Goal: Transaction & Acquisition: Purchase product/service

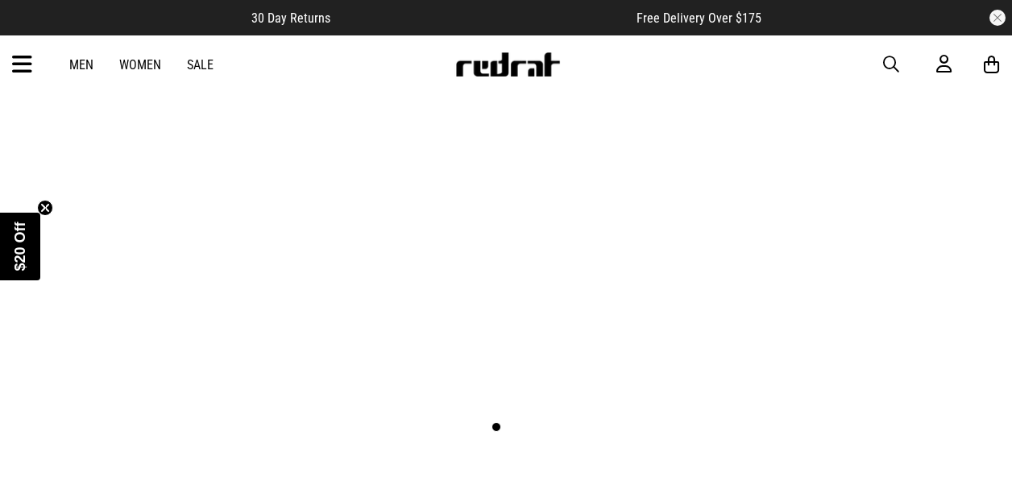
click at [471, 355] on link "1 / 2" at bounding box center [506, 206] width 1012 height 506
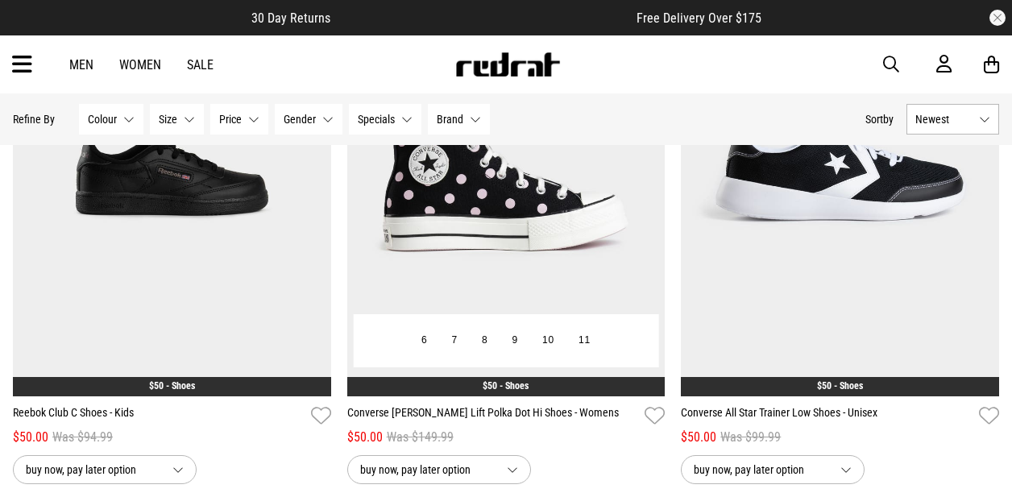
scroll to position [161, 0]
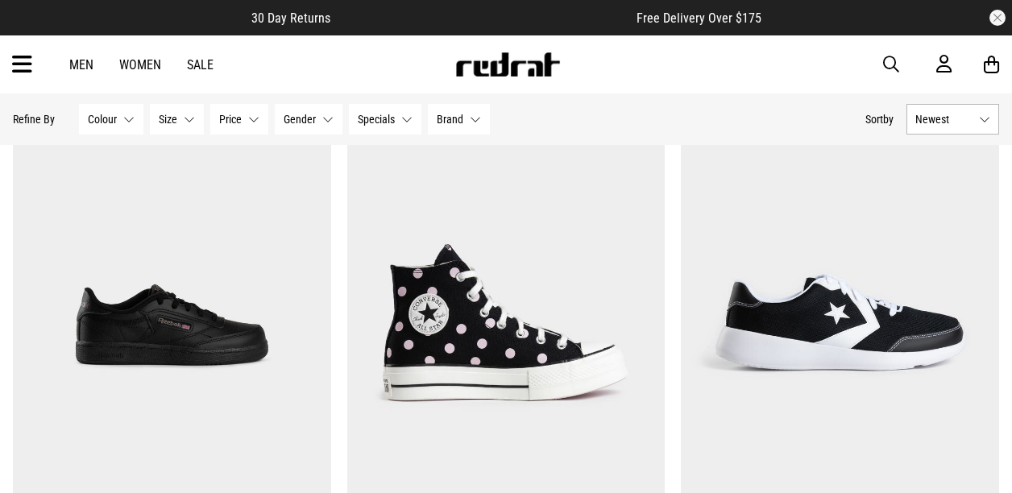
click at [200, 72] on link "Sale" at bounding box center [200, 64] width 27 height 15
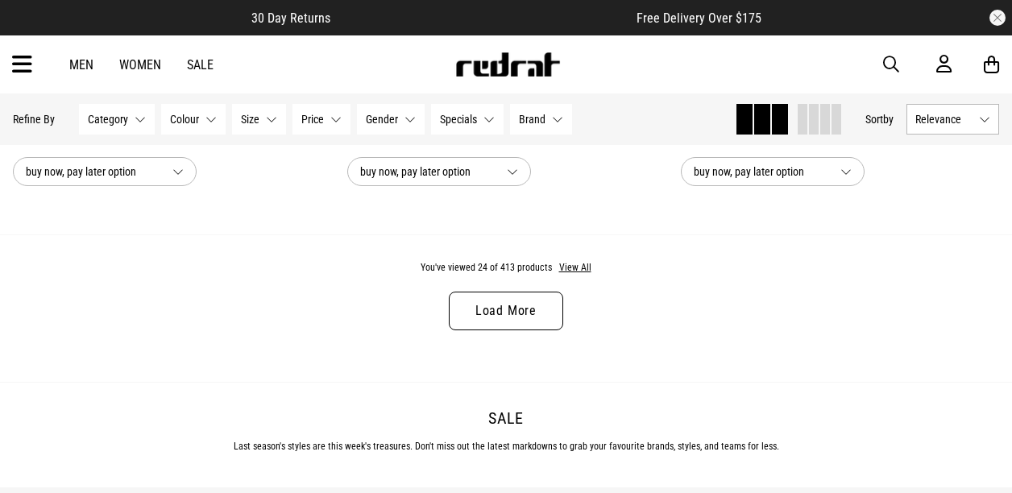
scroll to position [4594, 0]
click at [569, 266] on button "View All" at bounding box center [576, 267] width 34 height 15
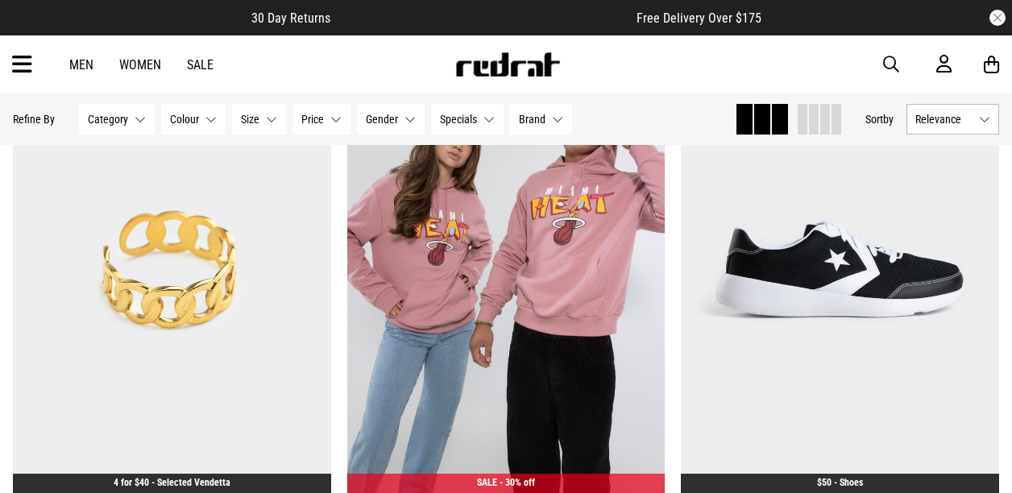
scroll to position [8221, 0]
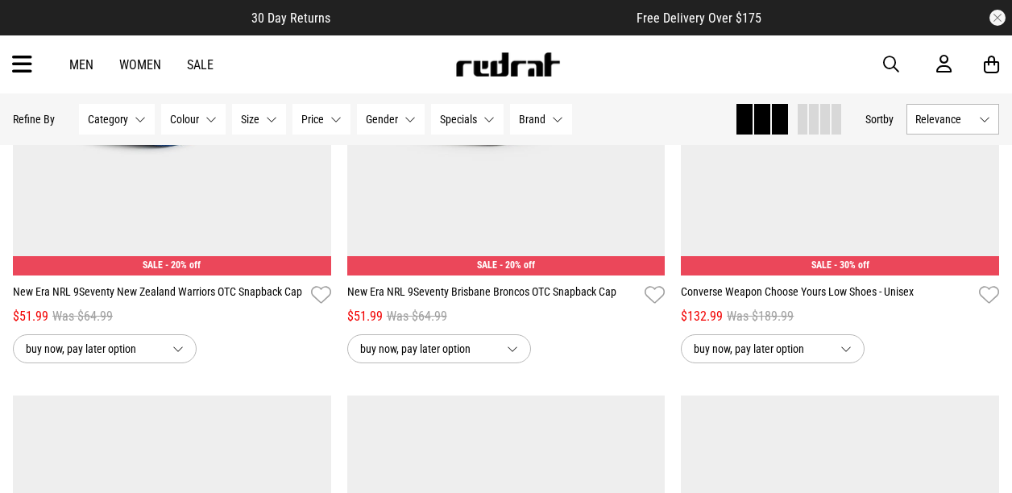
scroll to position [12976, 0]
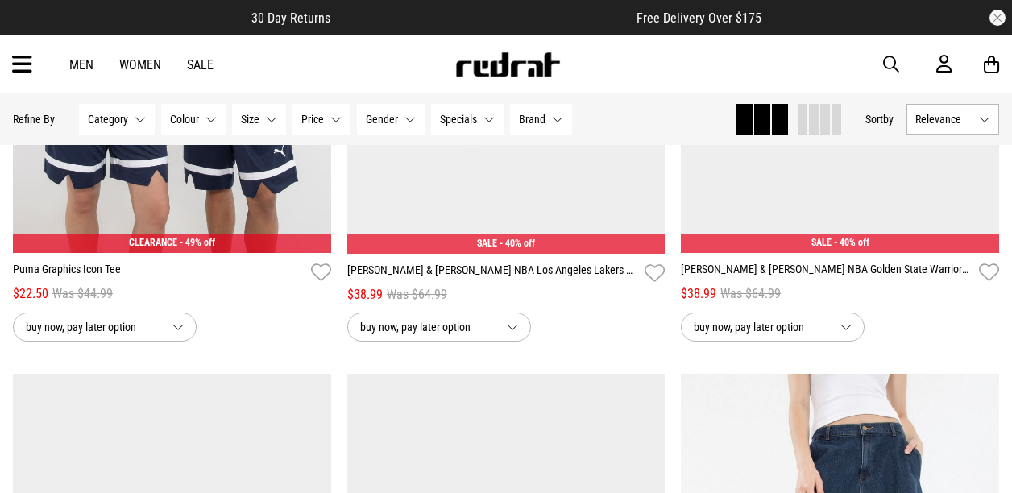
scroll to position [22003, 0]
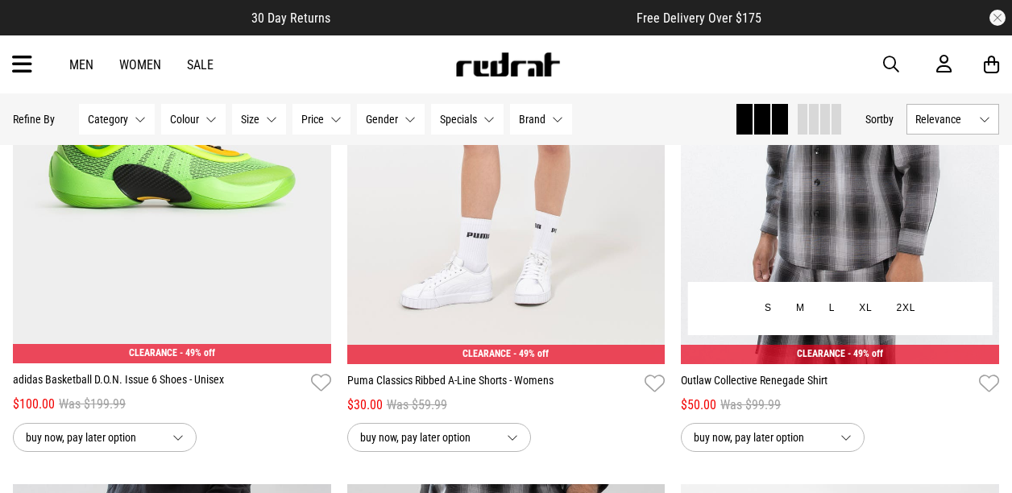
scroll to position [23615, 0]
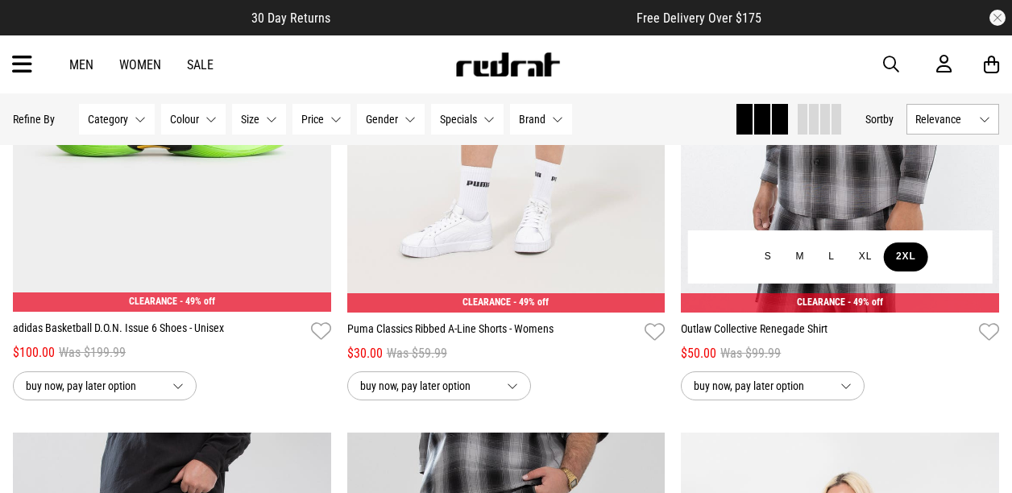
click at [906, 260] on button "2XL" at bounding box center [906, 257] width 44 height 29
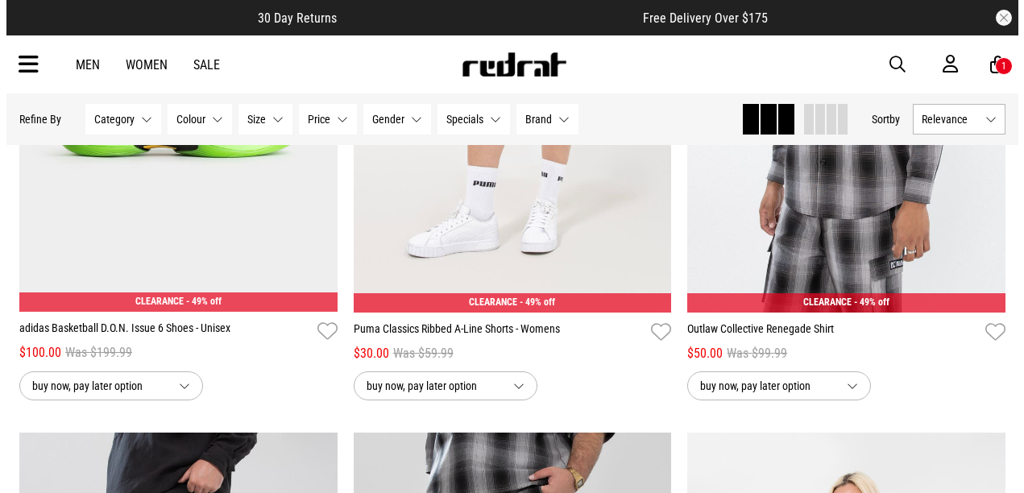
scroll to position [23842, 0]
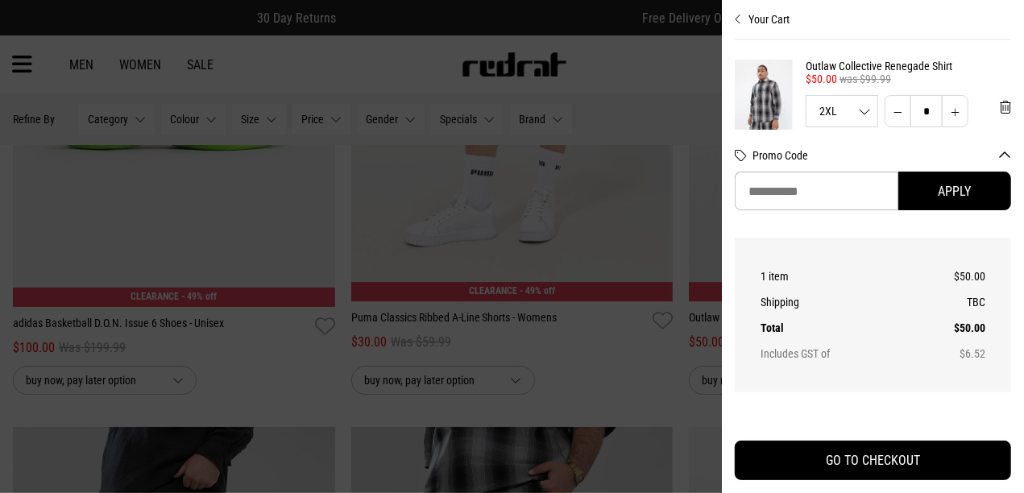
click at [739, 18] on icon "Close cart preview" at bounding box center [738, 19] width 7 height 13
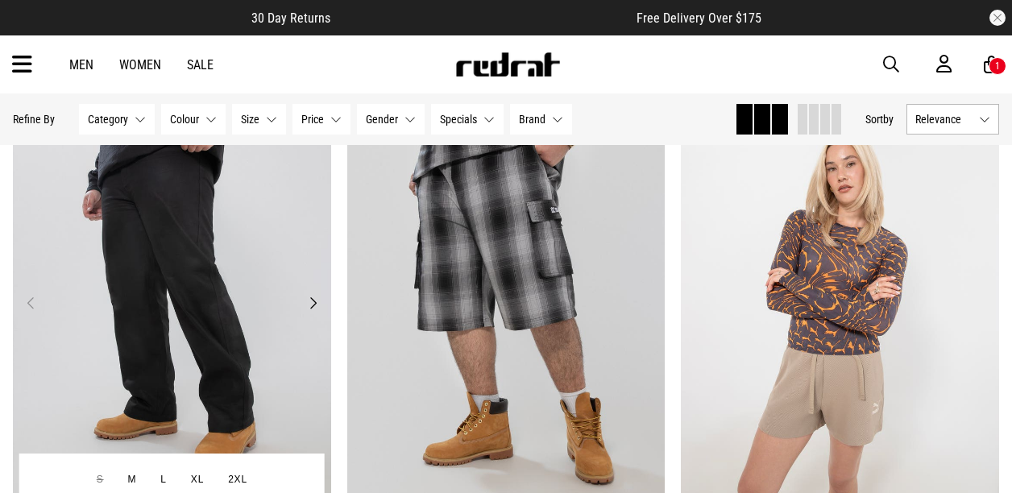
scroll to position [23938, 0]
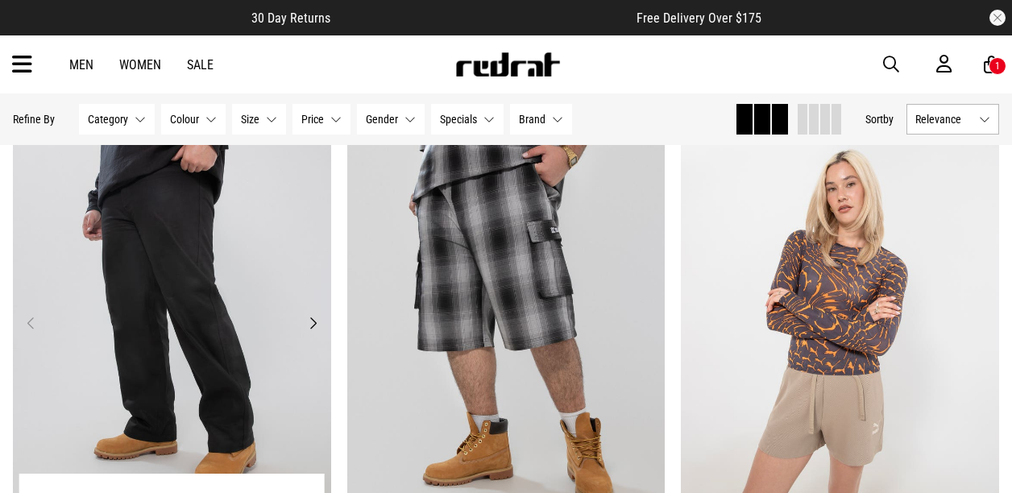
click at [319, 327] on button "Next" at bounding box center [313, 323] width 20 height 19
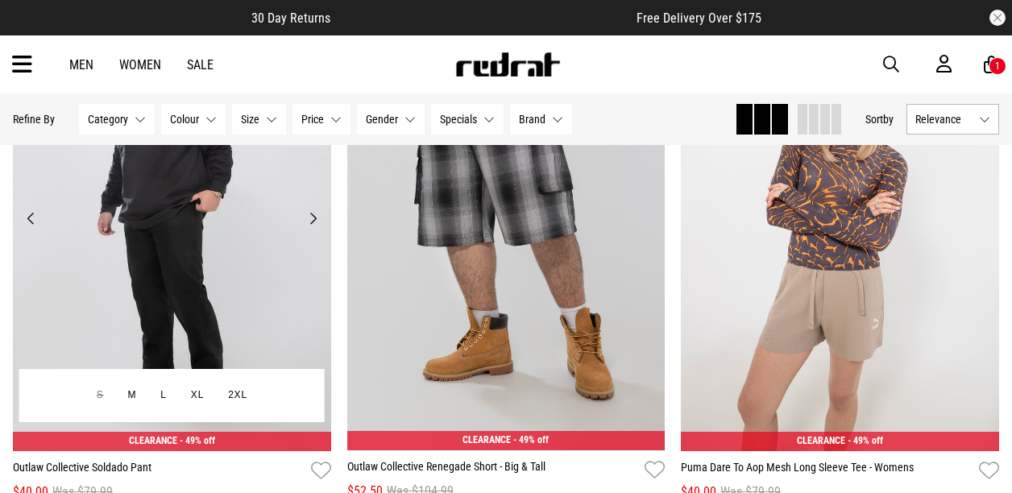
scroll to position [24099, 0]
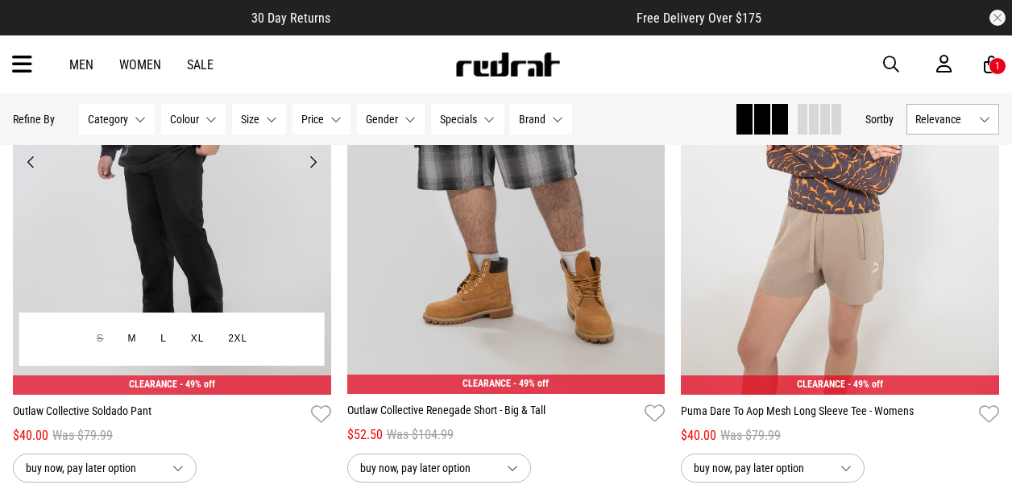
click at [314, 172] on button "Next" at bounding box center [313, 161] width 20 height 19
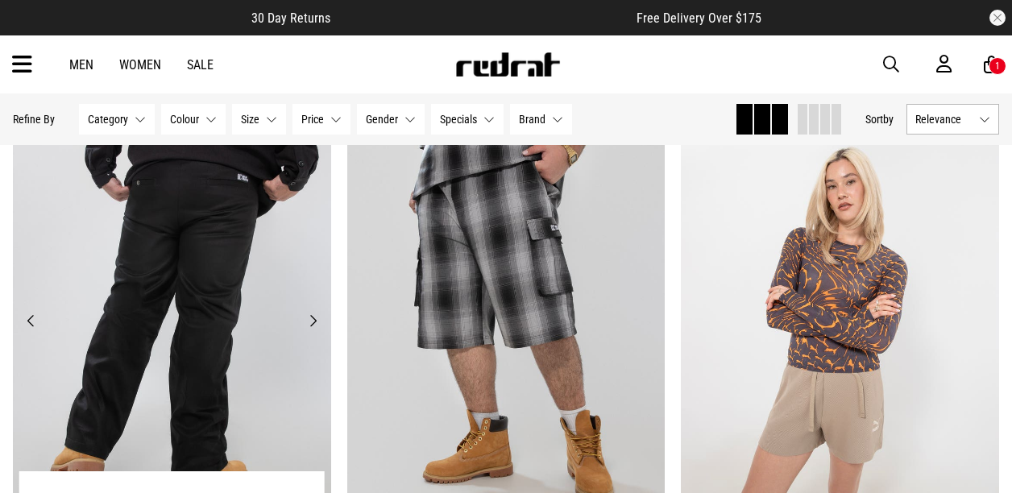
scroll to position [23938, 0]
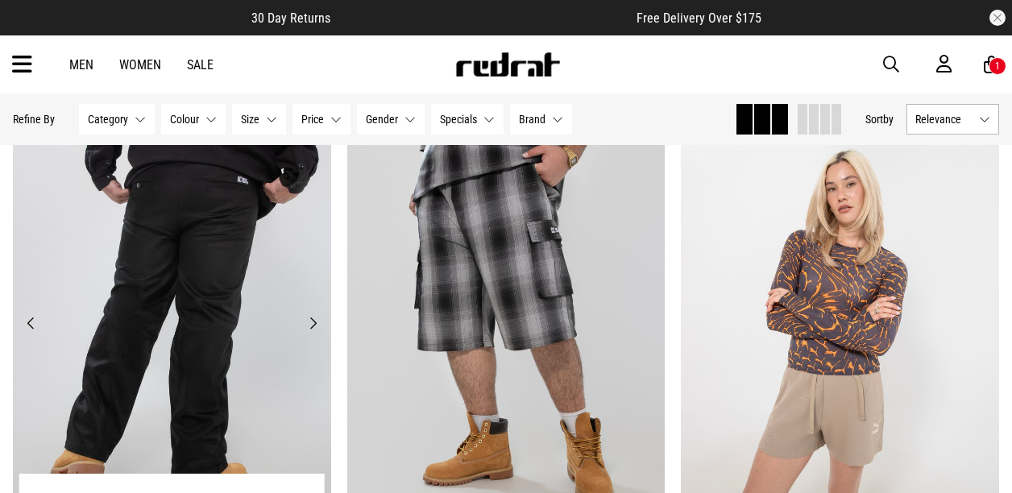
click at [312, 324] on button "Next" at bounding box center [313, 323] width 20 height 19
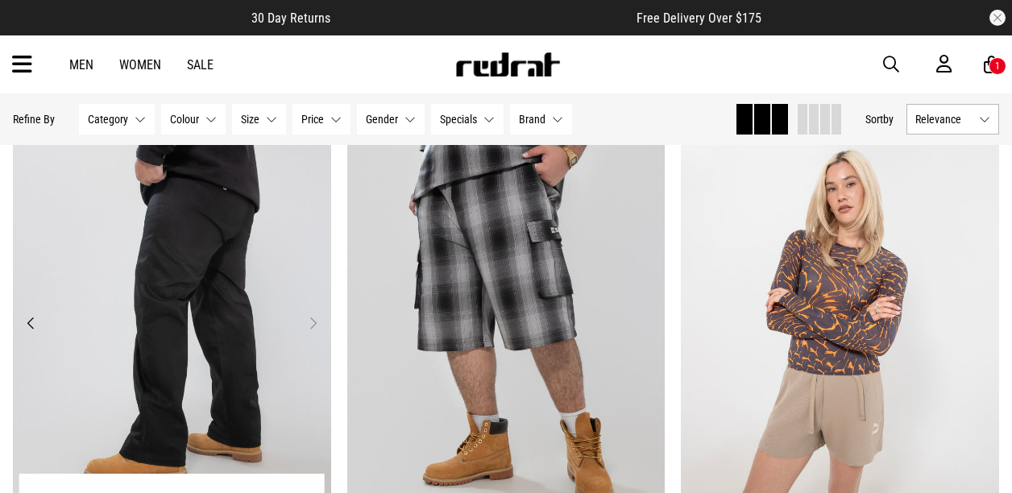
click at [312, 324] on button "Next" at bounding box center [313, 323] width 20 height 19
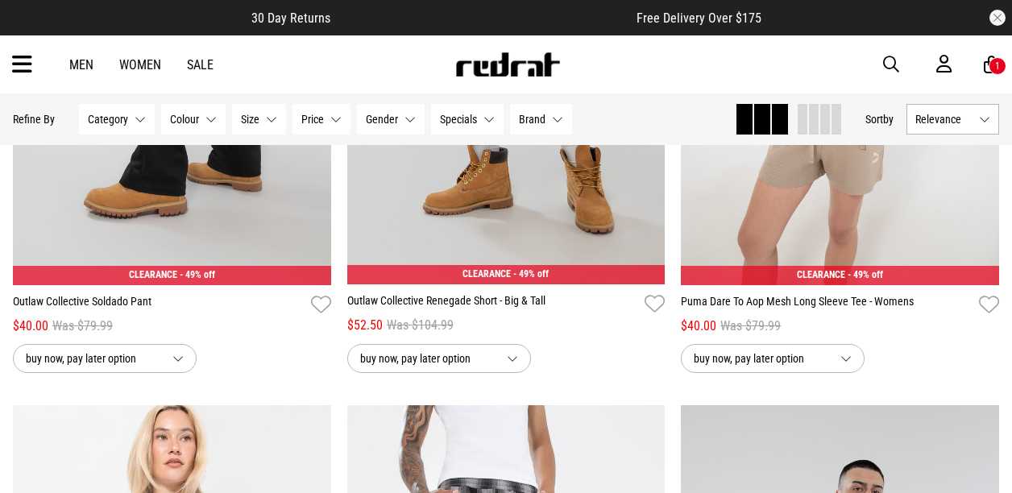
scroll to position [24179, 0]
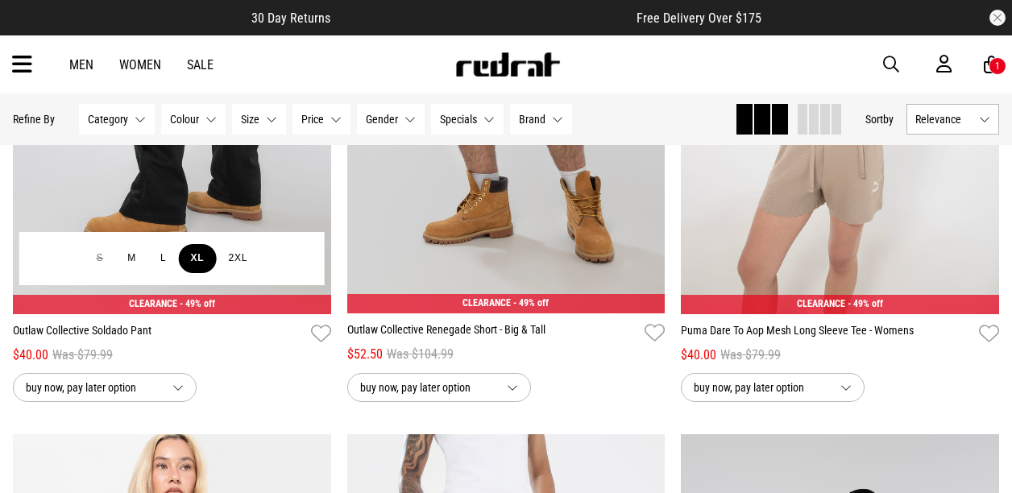
click at [189, 268] on button "XL" at bounding box center [198, 258] width 38 height 29
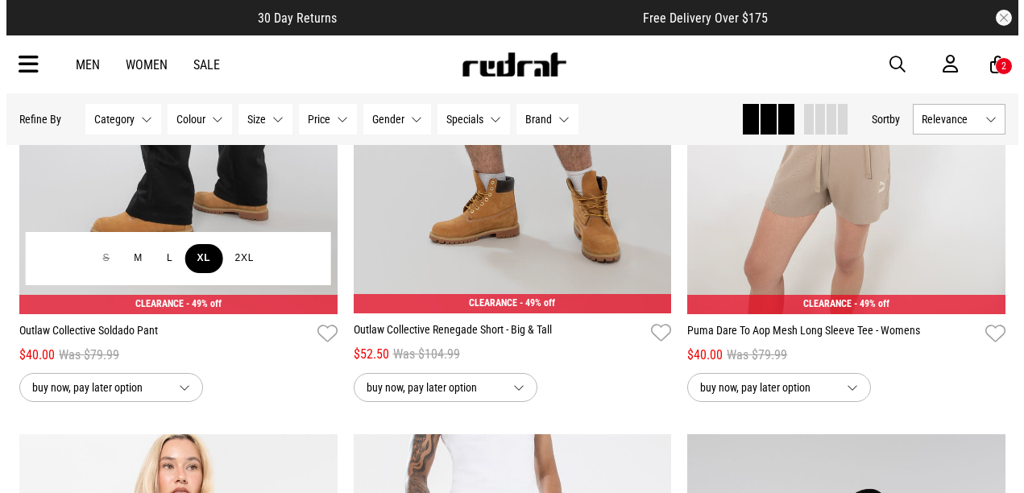
scroll to position [24406, 0]
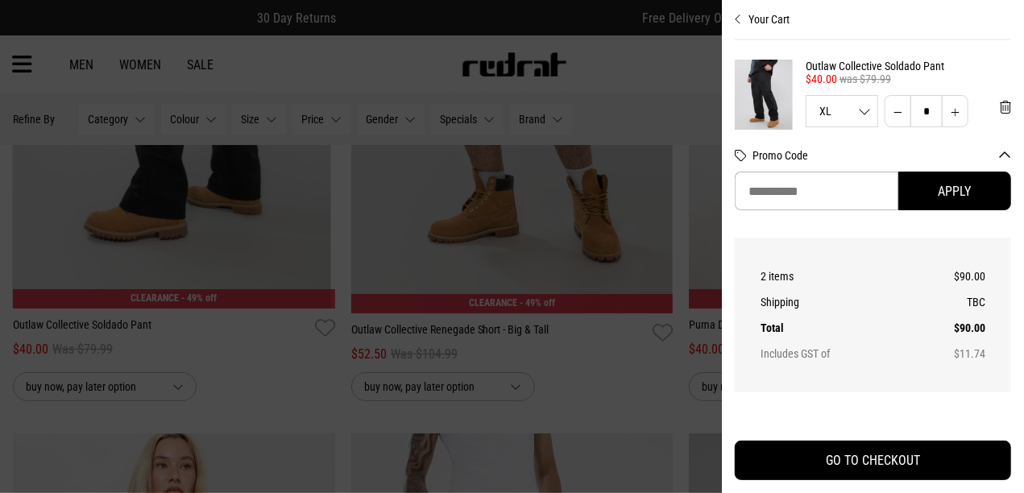
click at [743, 23] on button "Your Cart" at bounding box center [873, 13] width 276 height 26
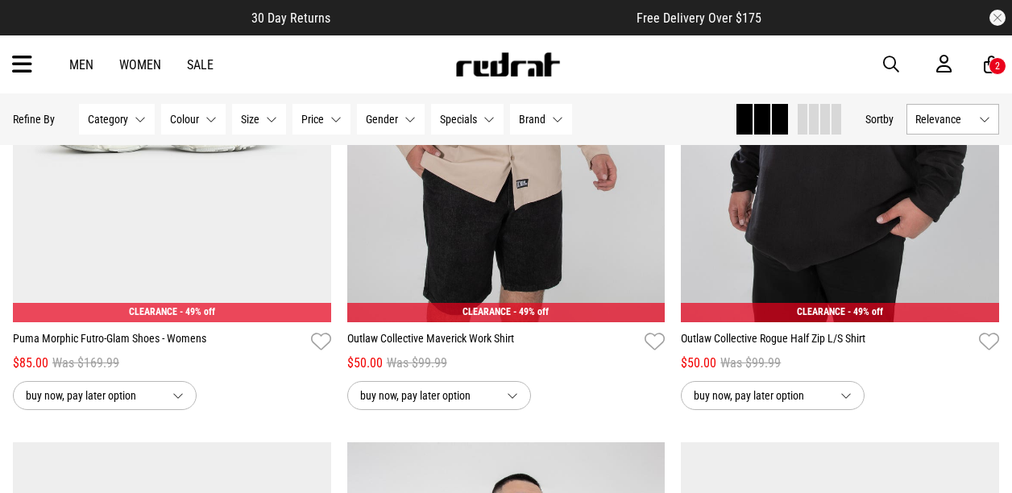
scroll to position [26436, 0]
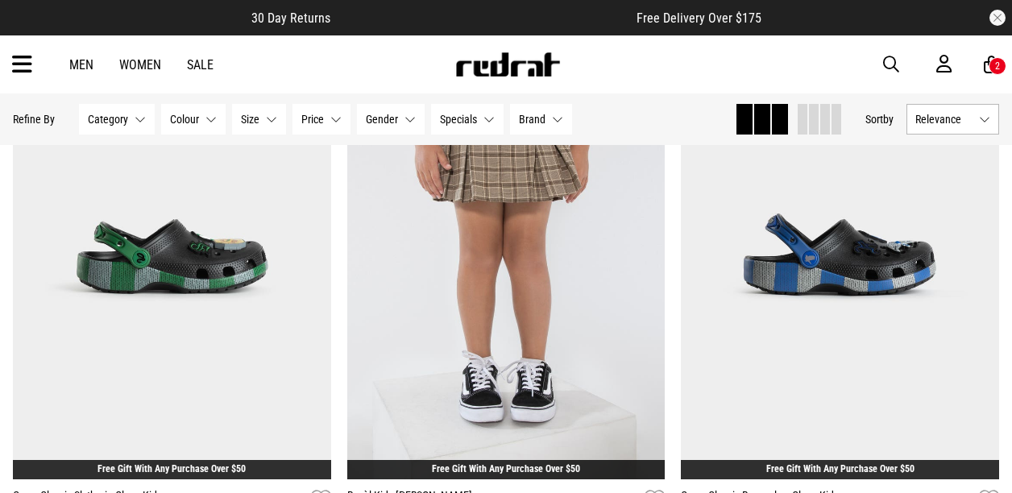
scroll to position [31433, 0]
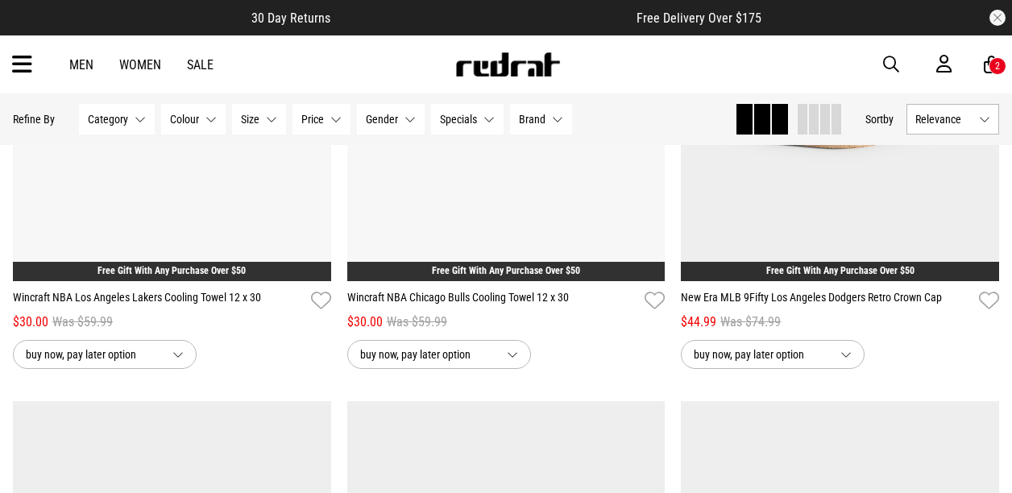
scroll to position [33851, 0]
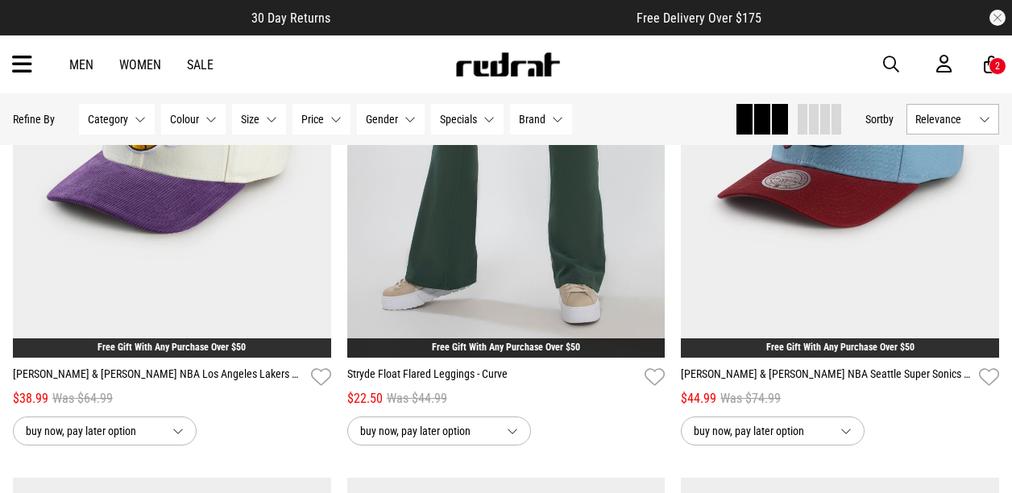
scroll to position [40218, 0]
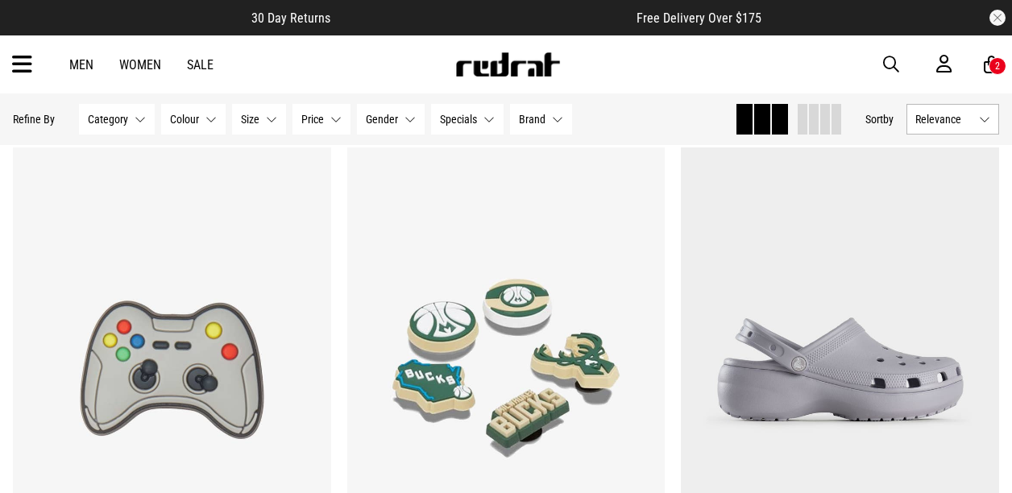
scroll to position [45054, 0]
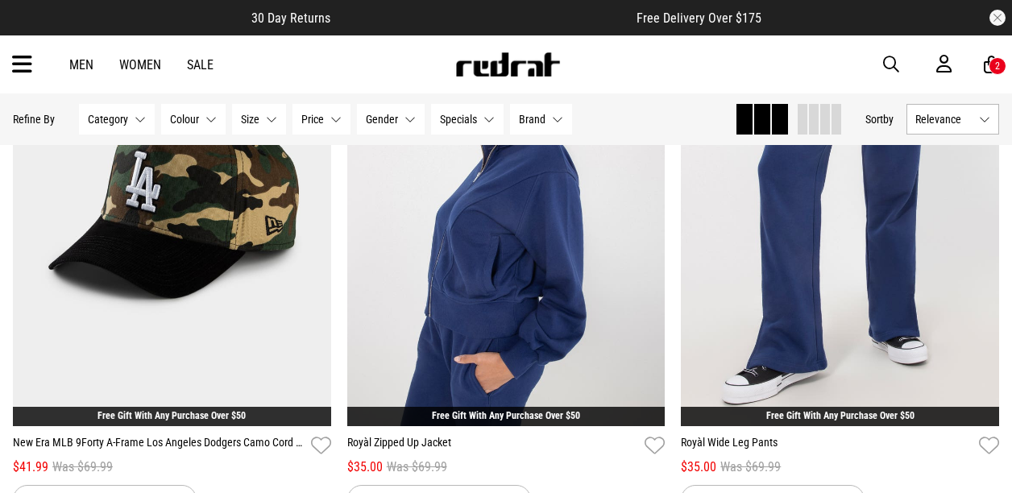
scroll to position [52872, 0]
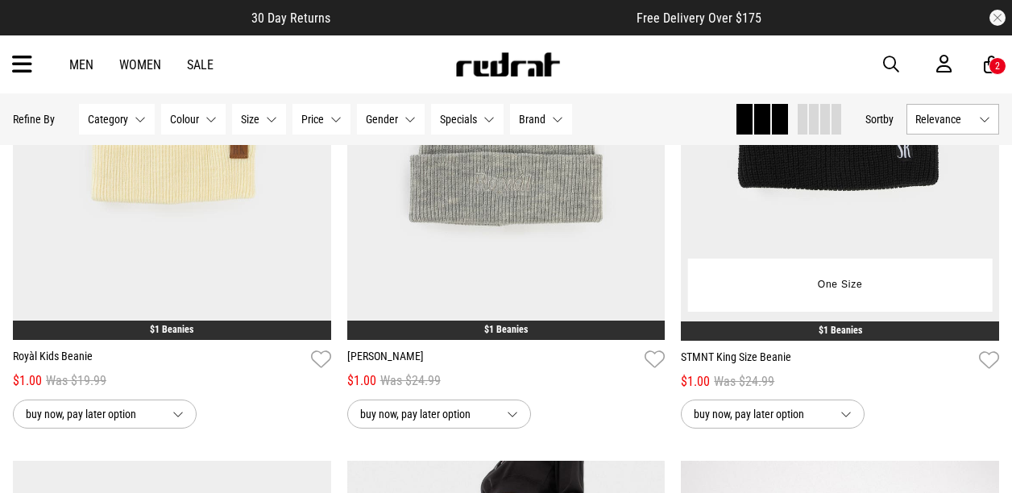
scroll to position [56418, 0]
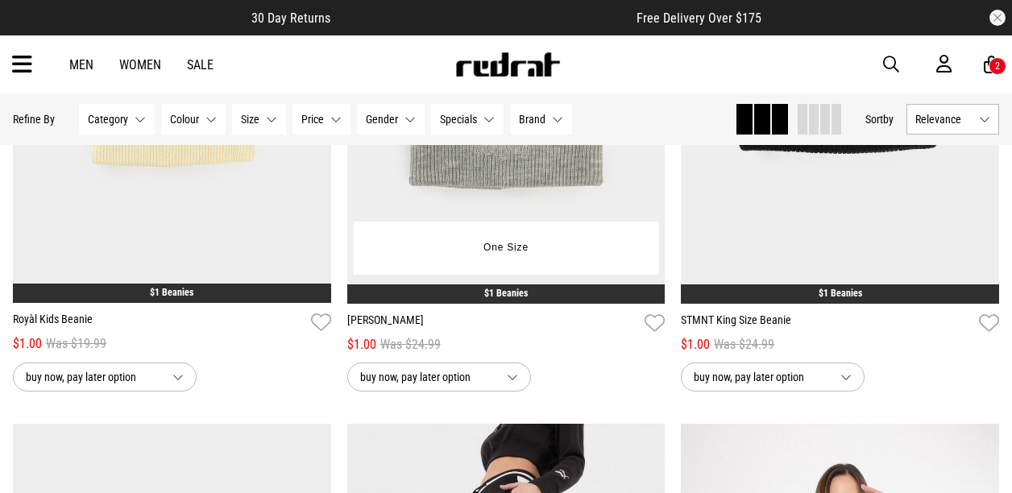
click at [542, 272] on div "One Size" at bounding box center [506, 248] width 305 height 53
click at [522, 263] on button "One Size" at bounding box center [506, 248] width 70 height 29
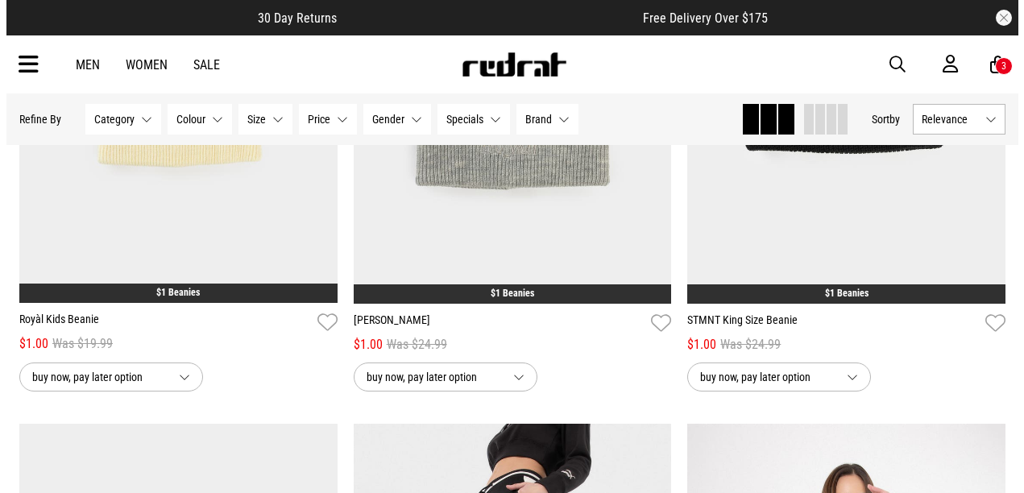
scroll to position [56973, 0]
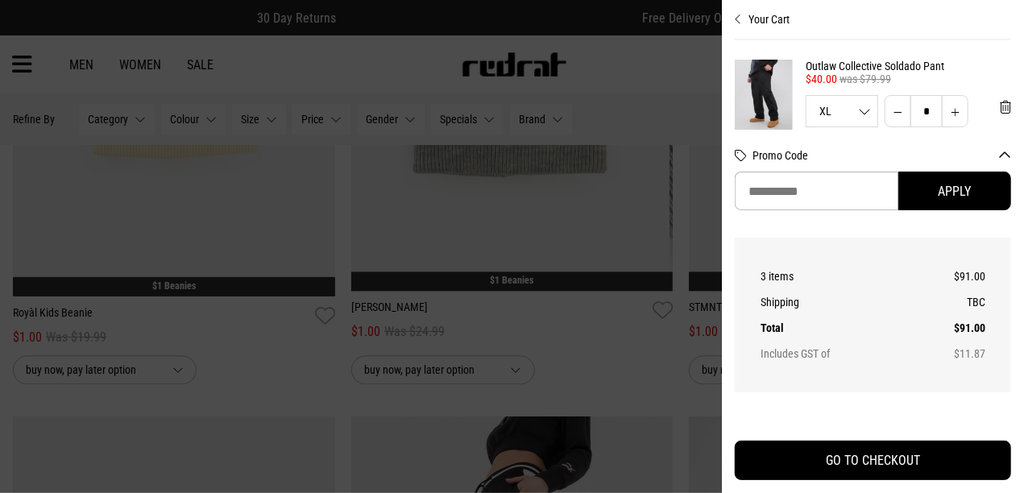
click at [742, 23] on icon "Close cart preview" at bounding box center [738, 19] width 7 height 13
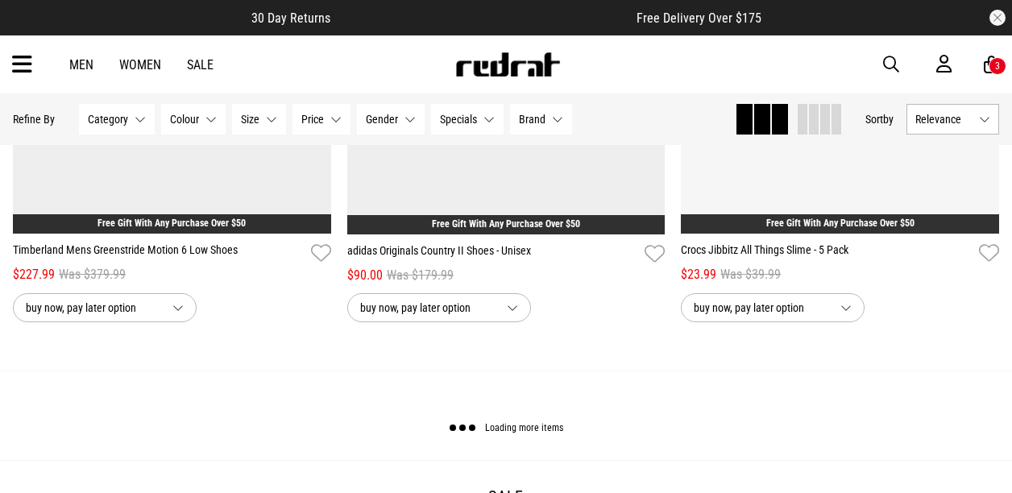
scroll to position [58756, 0]
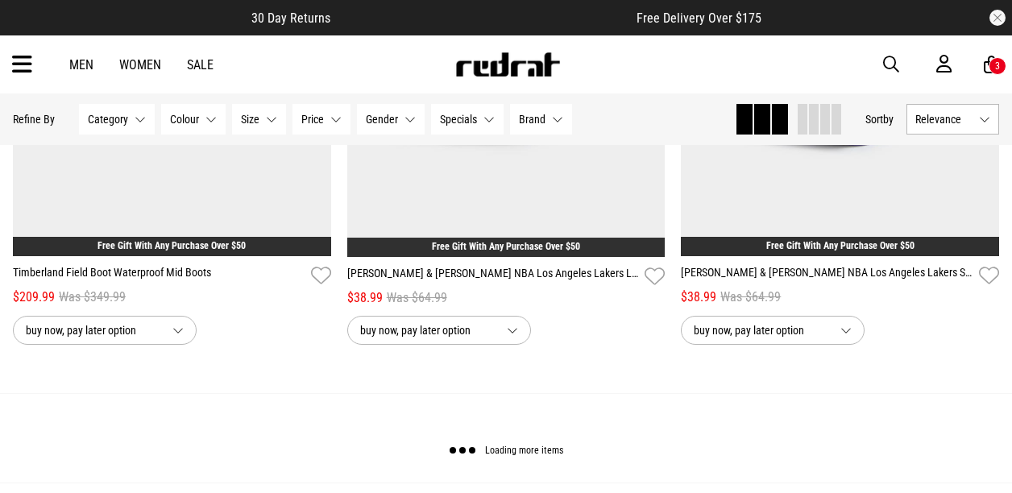
scroll to position [63269, 0]
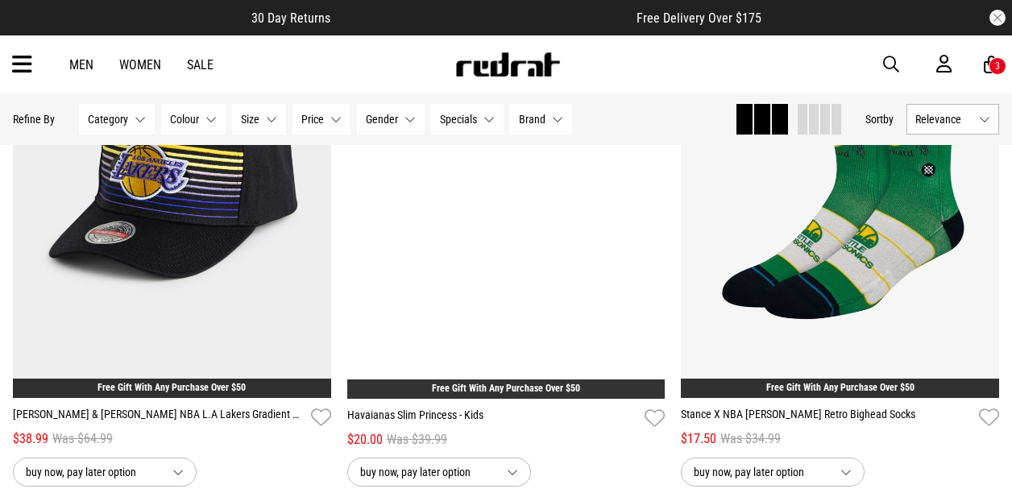
scroll to position [67702, 0]
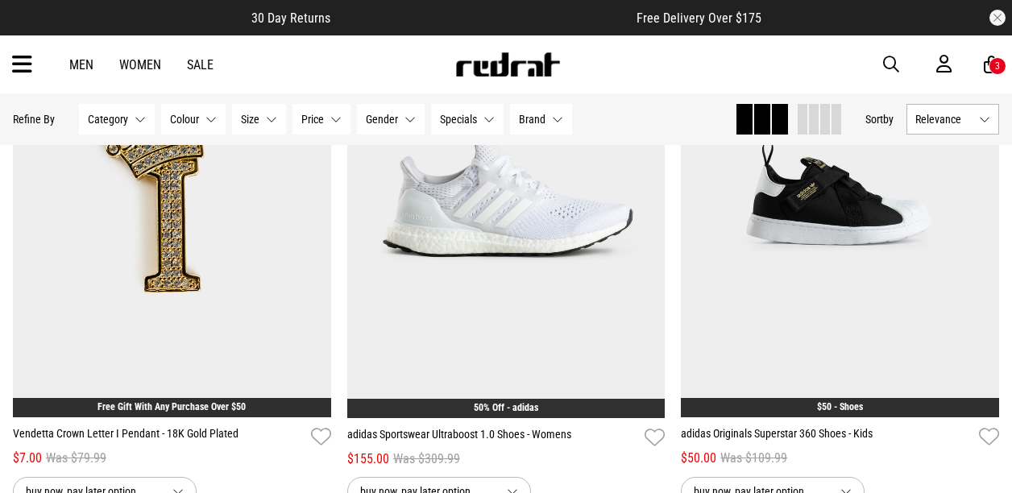
scroll to position [72296, 0]
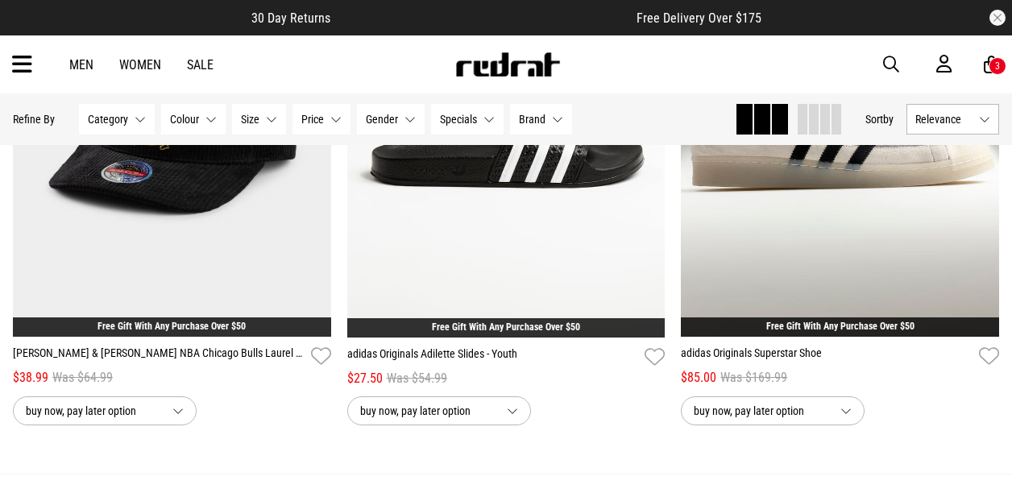
scroll to position [76810, 0]
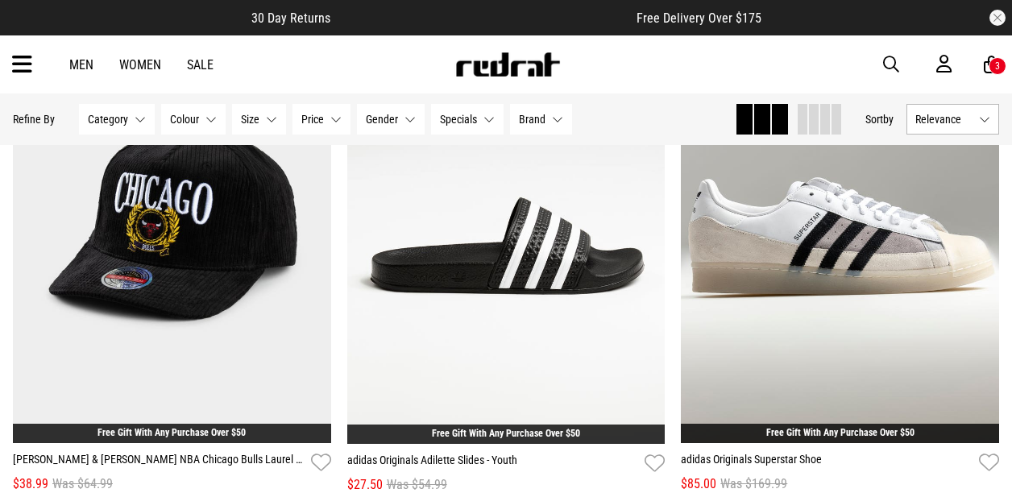
scroll to position [76487, 0]
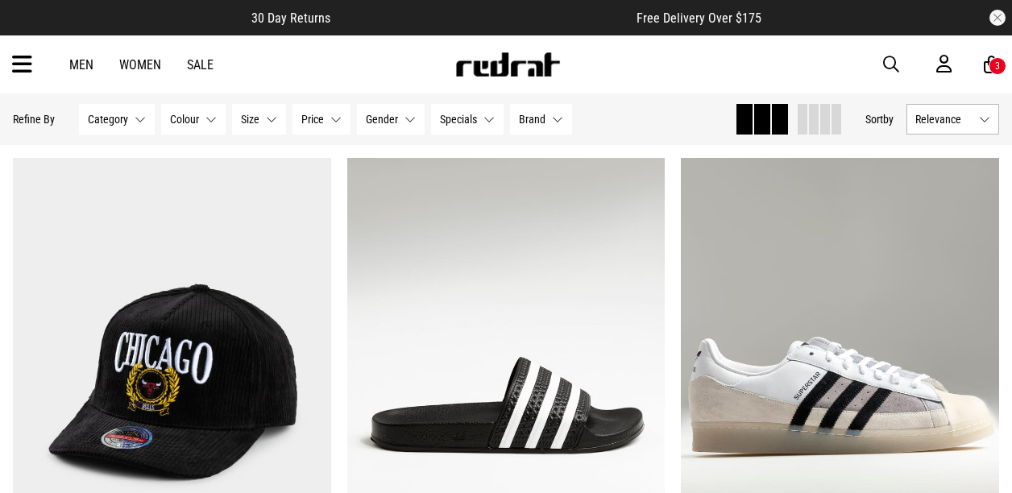
click at [85, 65] on link "Men" at bounding box center [81, 64] width 24 height 15
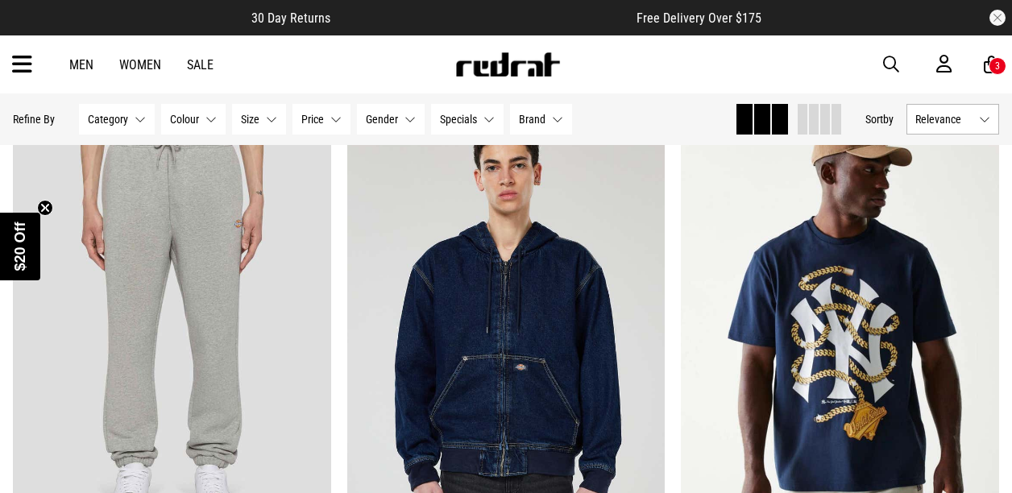
scroll to position [161, 0]
